Goal: Information Seeking & Learning: Find specific fact

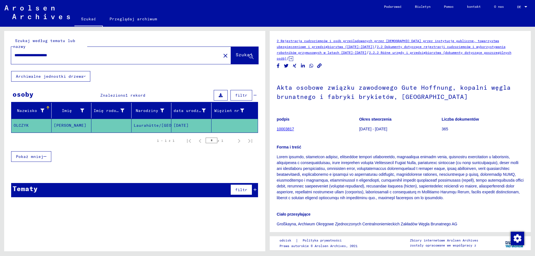
scroll to position [106, 0]
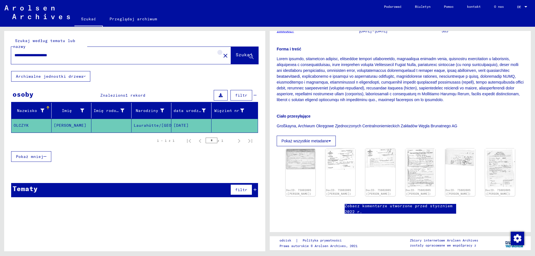
click at [222, 57] on mat-icon "close" at bounding box center [225, 55] width 7 height 7
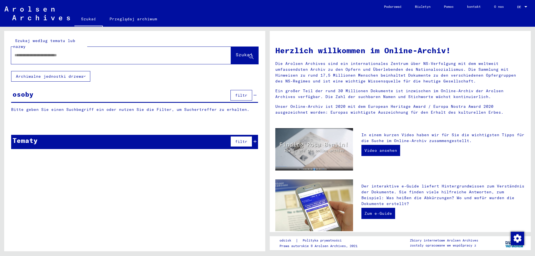
click at [165, 57] on input "text" at bounding box center [114, 55] width 200 height 6
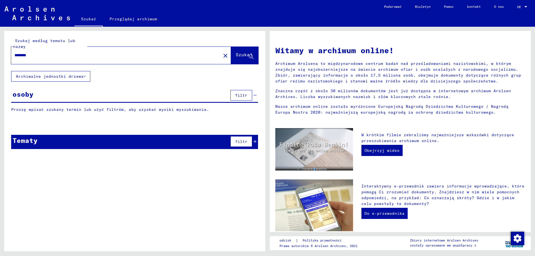
type input "********"
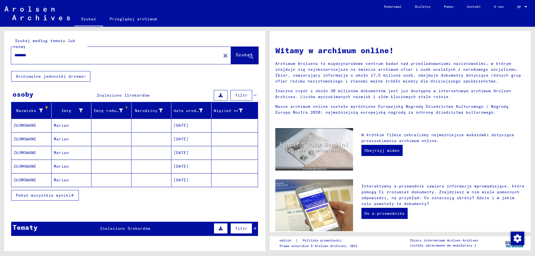
click at [65, 194] on font "Pokaż wszystkie wyniki" at bounding box center [43, 195] width 55 height 5
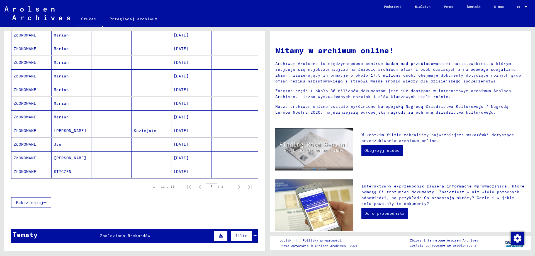
scroll to position [56, 0]
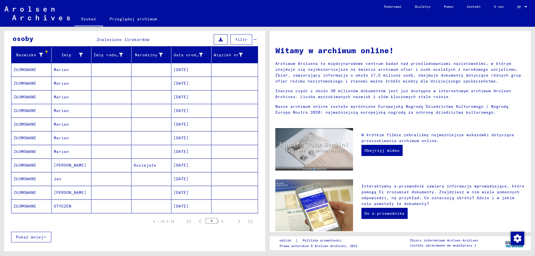
click at [108, 165] on mat-cell at bounding box center [111, 164] width 40 height 13
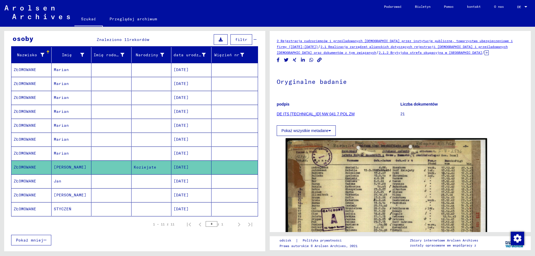
scroll to position [84, 0]
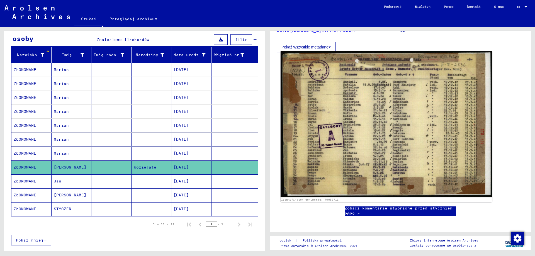
click at [334, 143] on img at bounding box center [385, 124] width 211 height 146
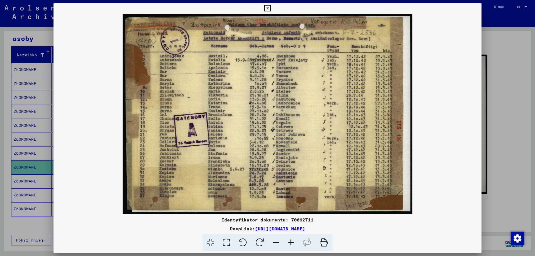
click at [290, 244] on icon at bounding box center [290, 242] width 15 height 17
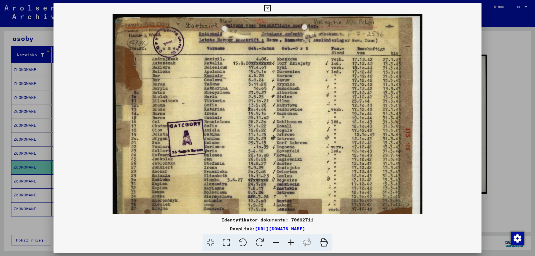
click at [290, 244] on icon at bounding box center [290, 242] width 15 height 17
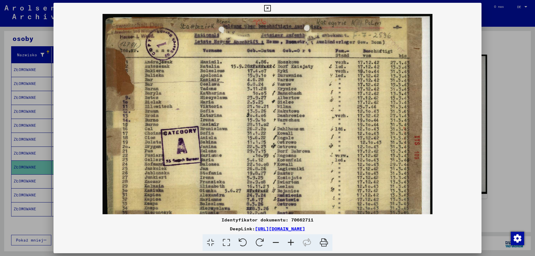
click at [290, 244] on icon at bounding box center [290, 242] width 15 height 17
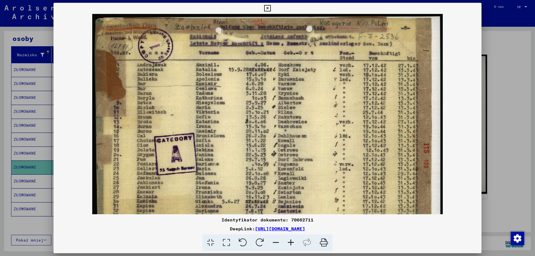
click at [290, 244] on icon at bounding box center [290, 242] width 15 height 17
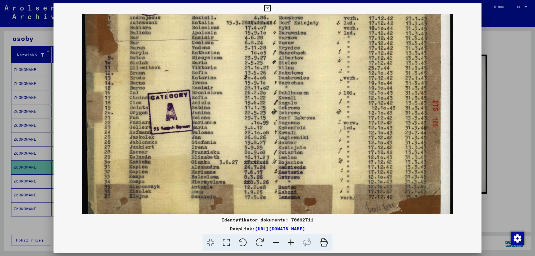
scroll to position [47, 0]
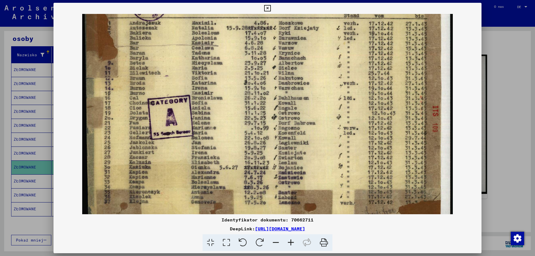
drag, startPoint x: 224, startPoint y: 158, endPoint x: 233, endPoint y: 104, distance: 53.9
click at [233, 104] on img at bounding box center [267, 97] width 370 height 256
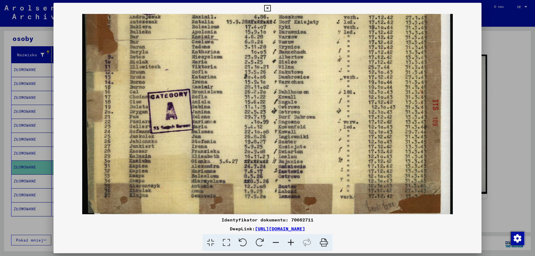
click at [268, 8] on icon at bounding box center [267, 8] width 6 height 7
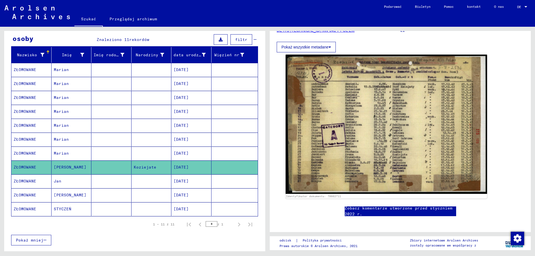
click at [104, 183] on mat-cell at bounding box center [111, 181] width 40 height 14
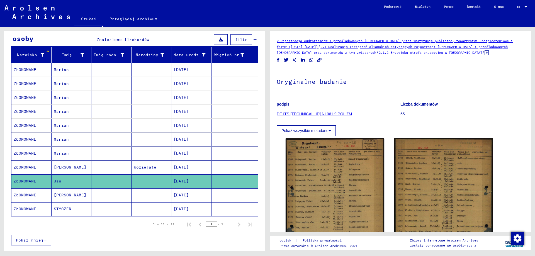
click at [123, 111] on mat-cell at bounding box center [111, 112] width 40 height 14
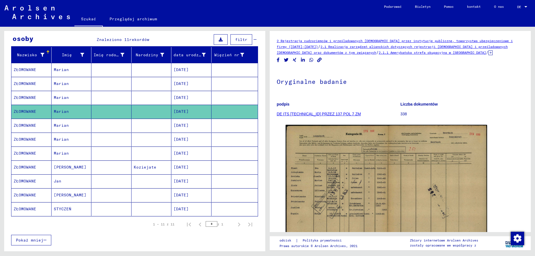
click at [171, 97] on mat-cell "[DATE]" at bounding box center [191, 98] width 40 height 14
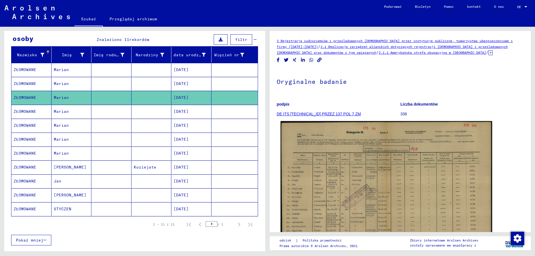
click at [337, 192] on img at bounding box center [385, 196] width 211 height 151
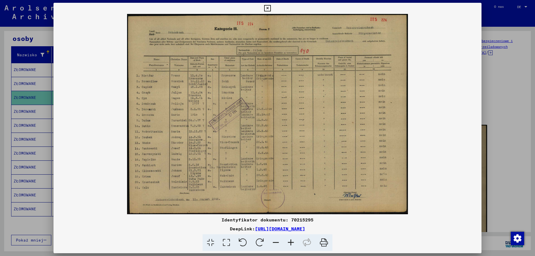
click at [289, 246] on icon at bounding box center [290, 242] width 15 height 17
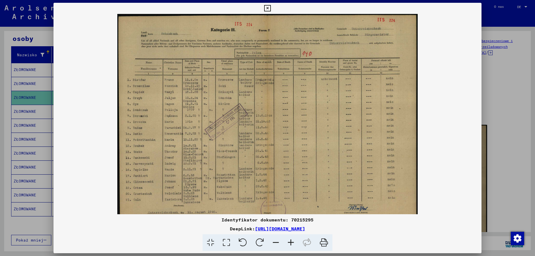
click at [290, 245] on icon at bounding box center [290, 242] width 15 height 17
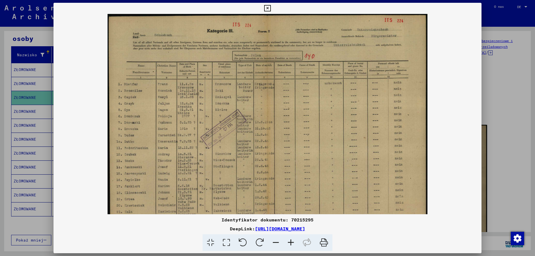
click at [290, 245] on icon at bounding box center [290, 242] width 15 height 17
click at [291, 245] on icon at bounding box center [290, 242] width 15 height 17
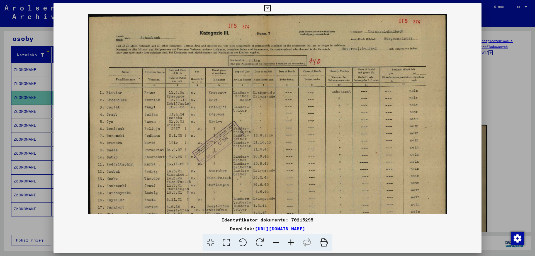
click at [291, 245] on icon at bounding box center [290, 242] width 15 height 17
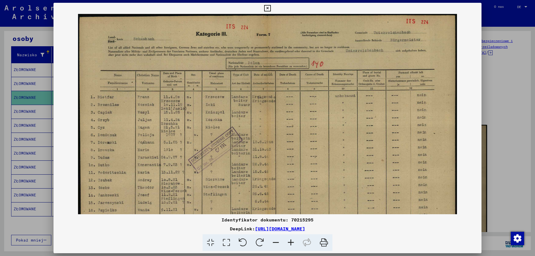
click at [291, 245] on icon at bounding box center [290, 242] width 15 height 17
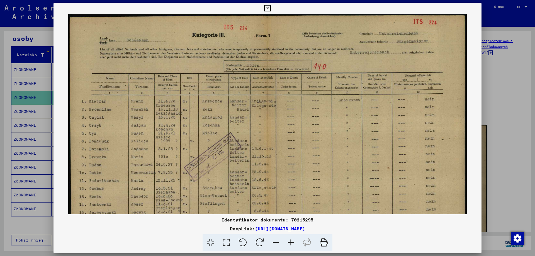
click at [291, 245] on icon at bounding box center [290, 242] width 15 height 17
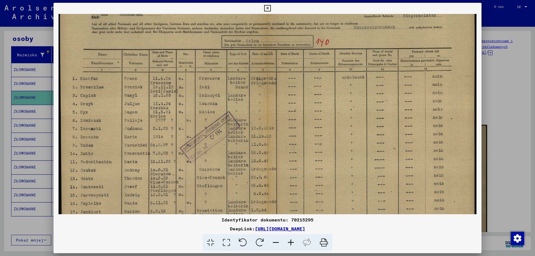
scroll to position [73, 0]
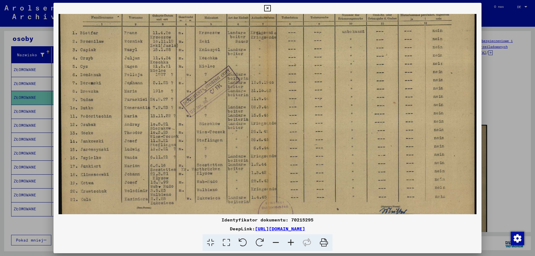
drag, startPoint x: 199, startPoint y: 183, endPoint x: 210, endPoint y: 121, distance: 63.2
click at [210, 121] on img at bounding box center [267, 90] width 418 height 298
click at [268, 10] on icon at bounding box center [267, 8] width 6 height 7
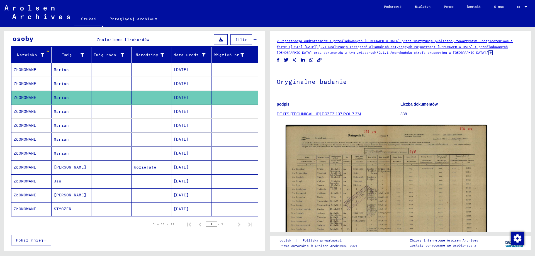
click at [149, 68] on mat-cell at bounding box center [151, 70] width 40 height 14
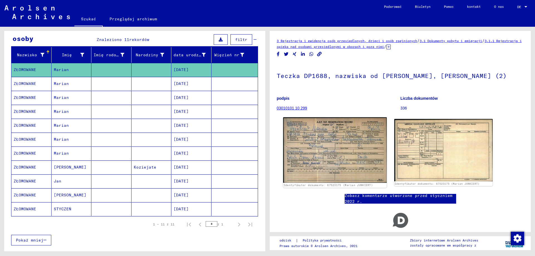
click at [309, 140] on img at bounding box center [334, 149] width 103 height 65
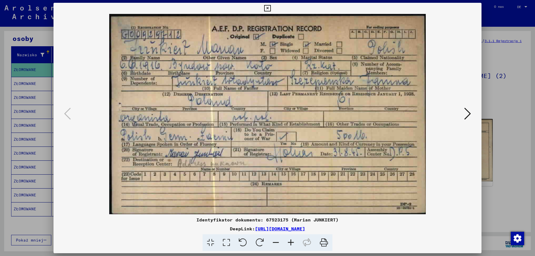
click at [265, 7] on icon at bounding box center [267, 8] width 6 height 7
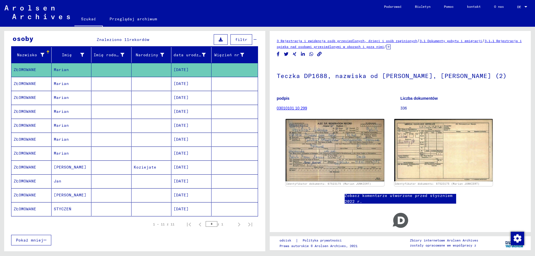
click at [125, 209] on mat-cell at bounding box center [111, 209] width 40 height 14
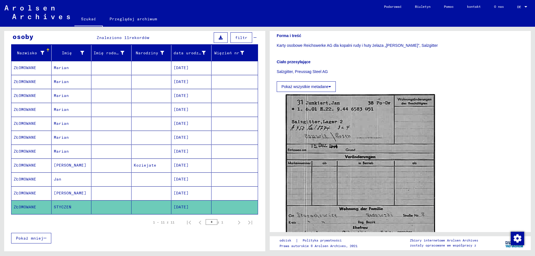
scroll to position [56, 0]
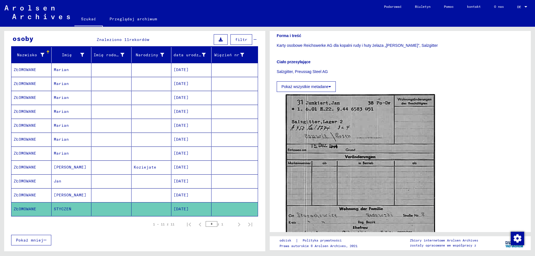
click at [189, 195] on font "[DATE]" at bounding box center [180, 194] width 15 height 5
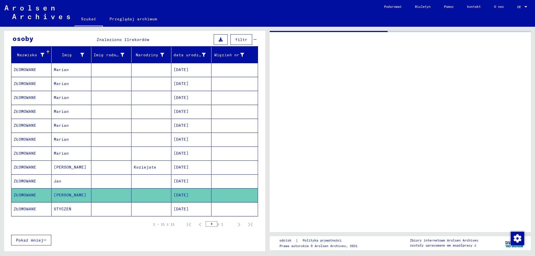
click at [189, 180] on font "[DATE]" at bounding box center [180, 181] width 15 height 5
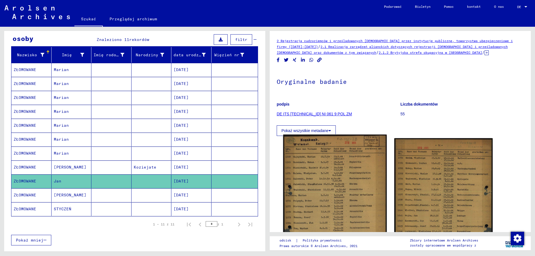
click at [322, 203] on img at bounding box center [334, 209] width 103 height 148
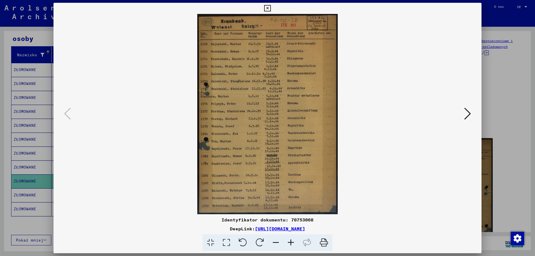
click at [471, 120] on button at bounding box center [467, 114] width 10 height 16
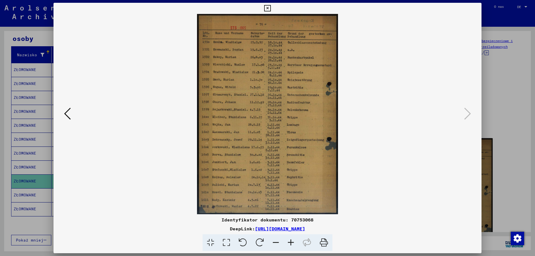
click at [267, 5] on icon at bounding box center [267, 8] width 6 height 7
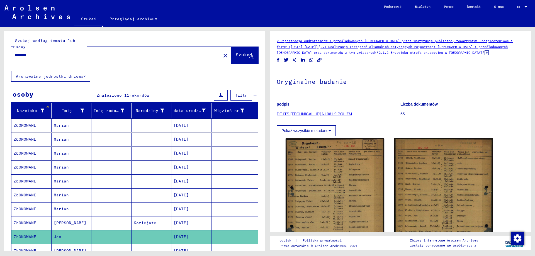
click at [222, 55] on mat-icon "close" at bounding box center [225, 55] width 7 height 7
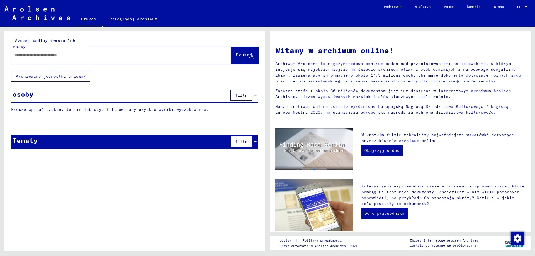
click at [191, 56] on input "text" at bounding box center [114, 55] width 200 height 6
type input "******"
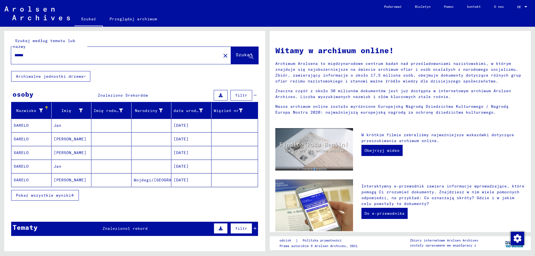
click at [66, 197] on font "Pokaż wszystkie wyniki" at bounding box center [43, 195] width 55 height 5
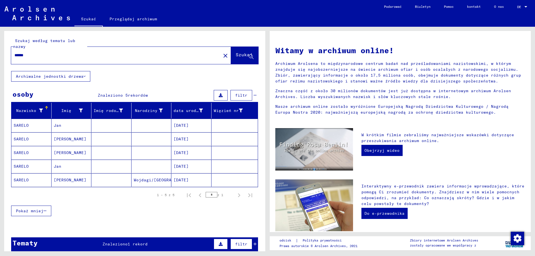
click at [91, 127] on mat-cell at bounding box center [111, 125] width 40 height 13
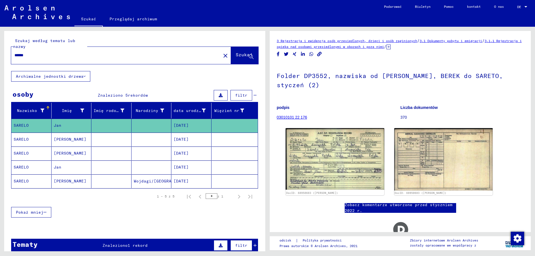
click at [92, 138] on mat-cell at bounding box center [111, 140] width 40 height 14
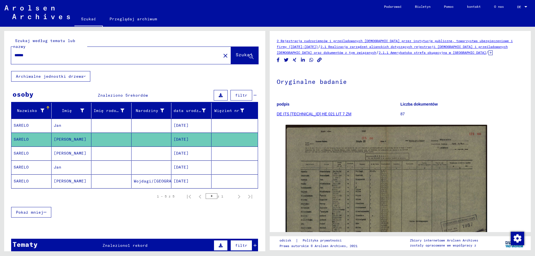
click at [93, 151] on mat-cell at bounding box center [111, 153] width 40 height 14
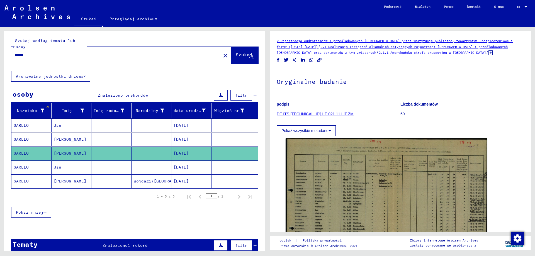
click at [98, 165] on mat-cell at bounding box center [111, 167] width 40 height 14
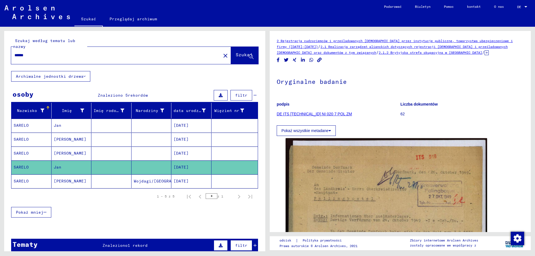
click at [126, 186] on mat-cell at bounding box center [111, 181] width 40 height 14
